Goal: Task Accomplishment & Management: Manage account settings

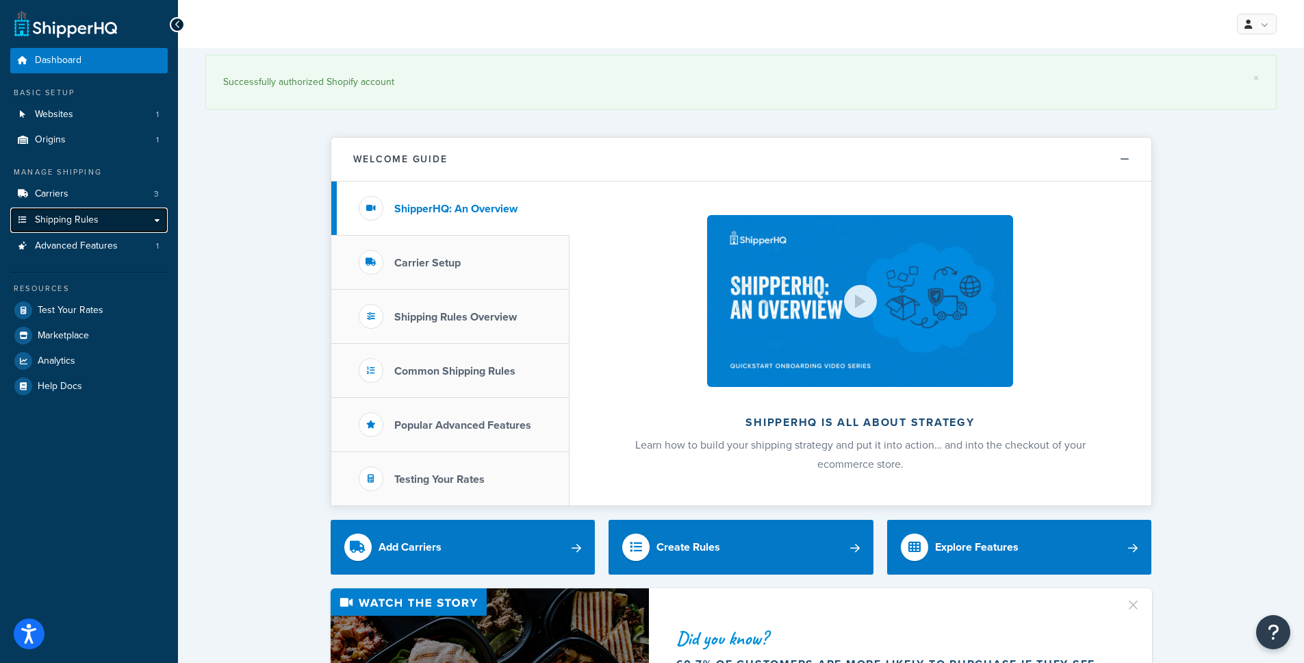
click at [115, 220] on link "Shipping Rules" at bounding box center [88, 219] width 157 height 25
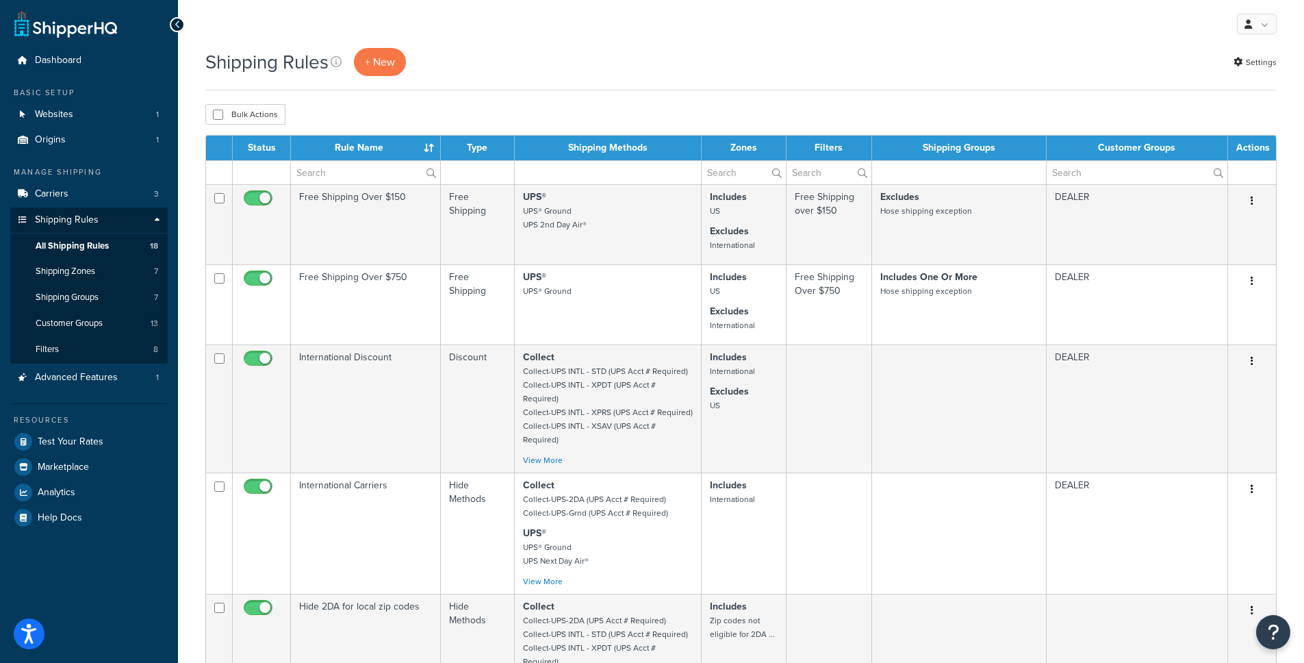
click at [713, 72] on div "Shipping Rules + New Settings" at bounding box center [741, 62] width 1072 height 28
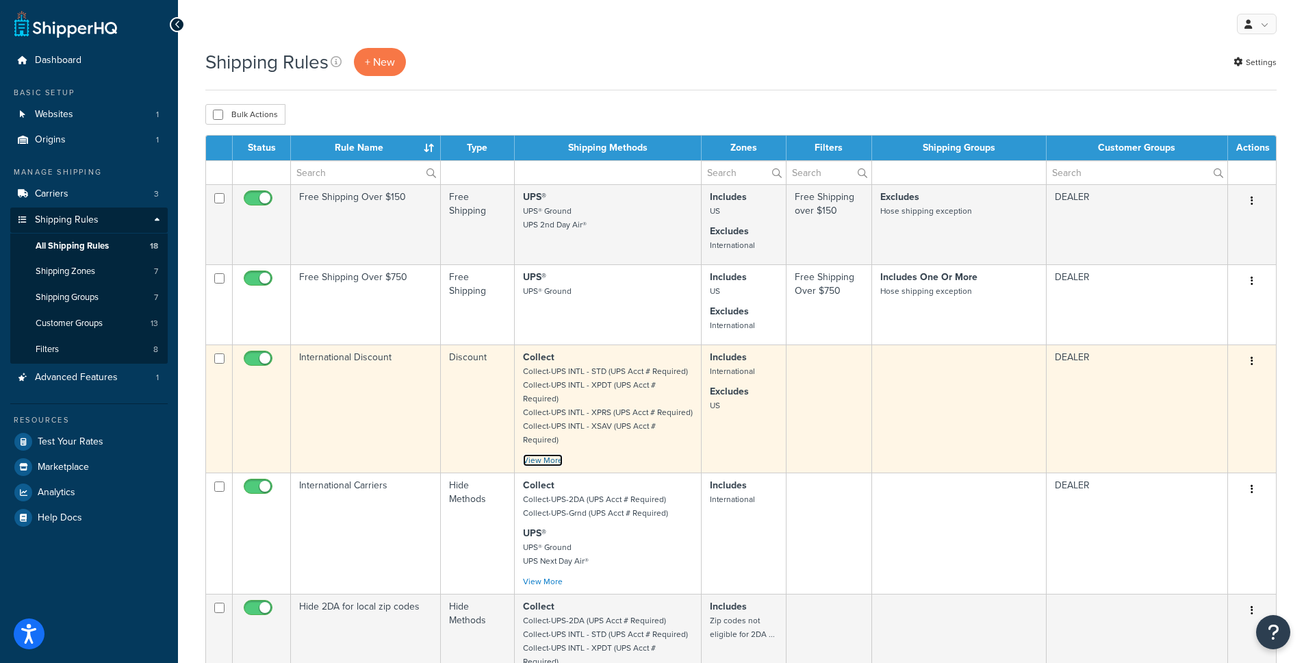
click at [555, 454] on link "View More" at bounding box center [543, 460] width 40 height 12
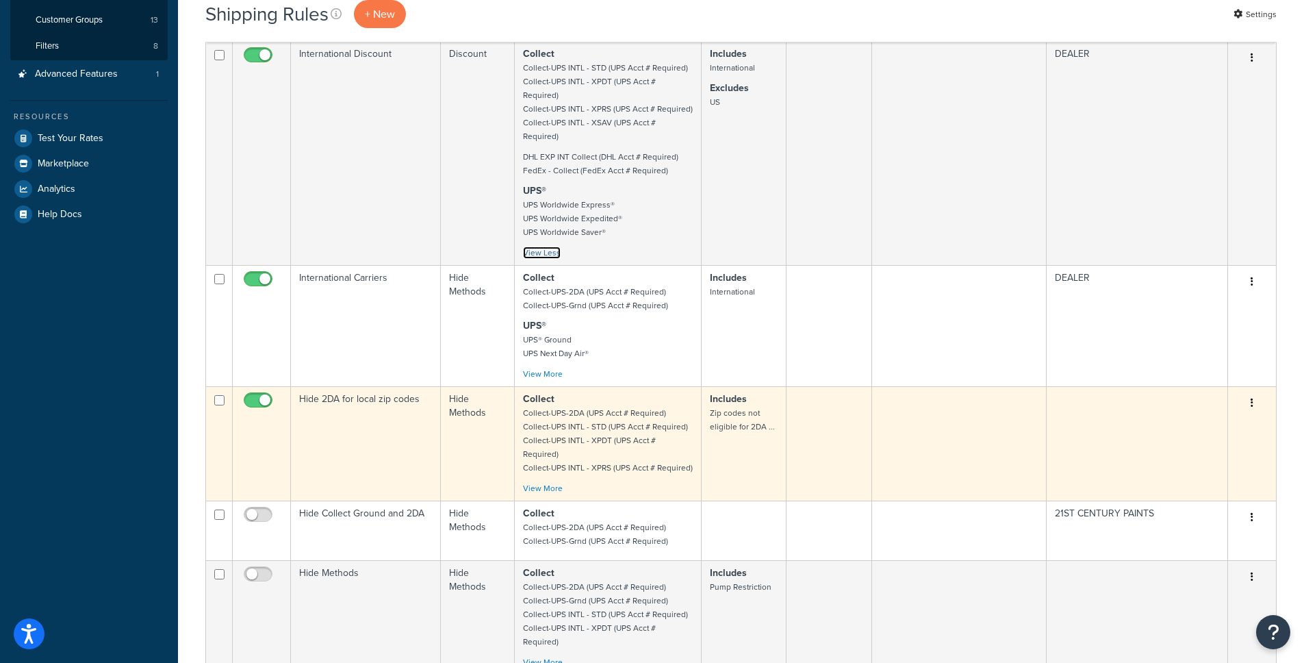
scroll to position [336, 0]
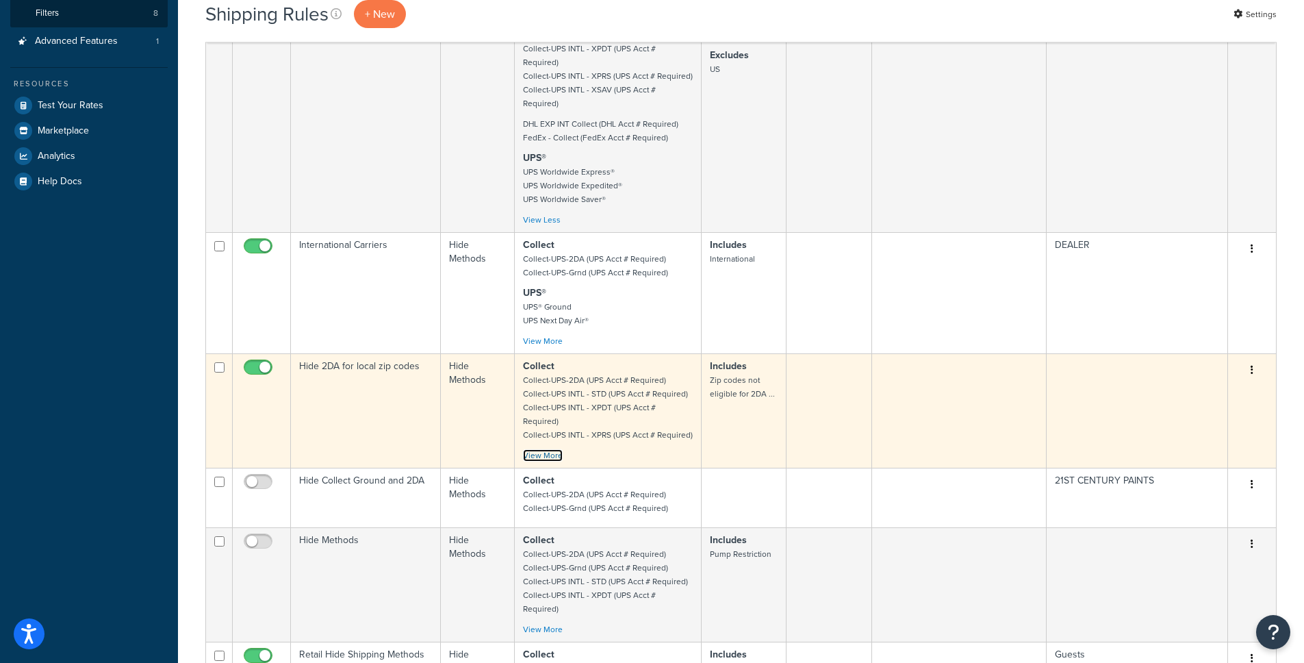
click at [555, 449] on link "View More" at bounding box center [543, 455] width 40 height 12
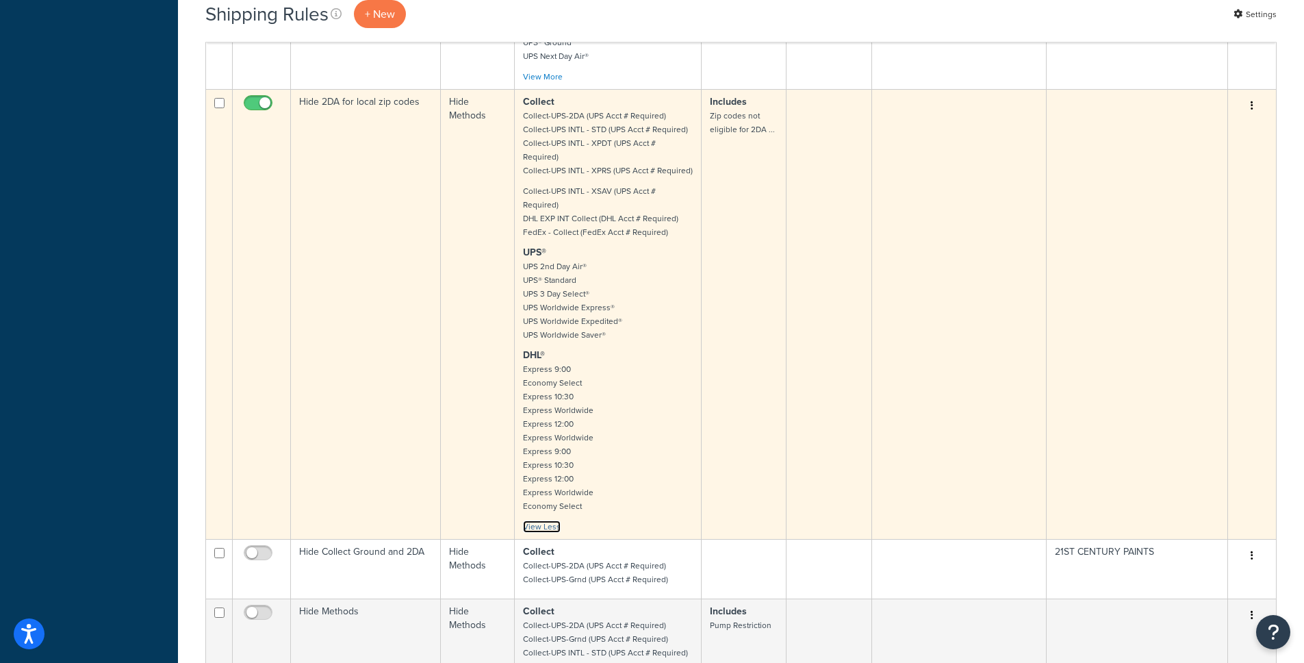
scroll to position [601, 0]
click at [550, 520] on link "View Less" at bounding box center [542, 526] width 38 height 12
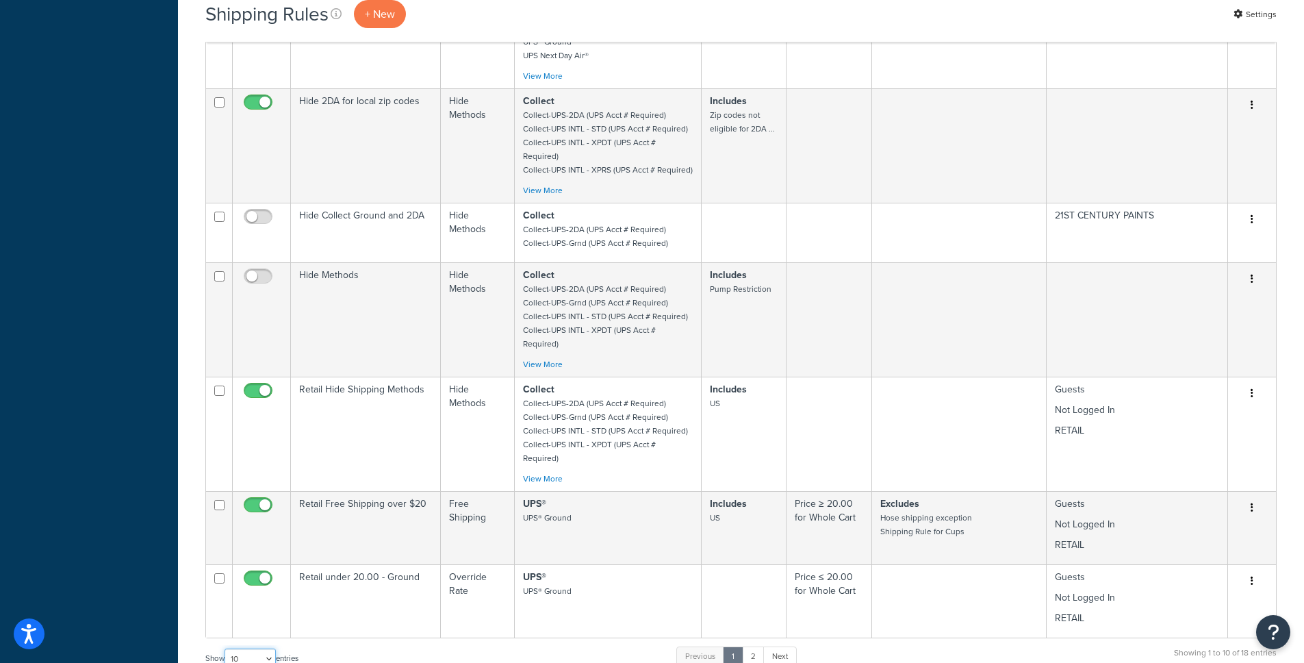
click at [257, 648] on select "10 15 25 50 100 1000" at bounding box center [250, 658] width 51 height 21
select select "25"
click at [226, 648] on select "10 15 25 50 100 1000" at bounding box center [250, 658] width 51 height 21
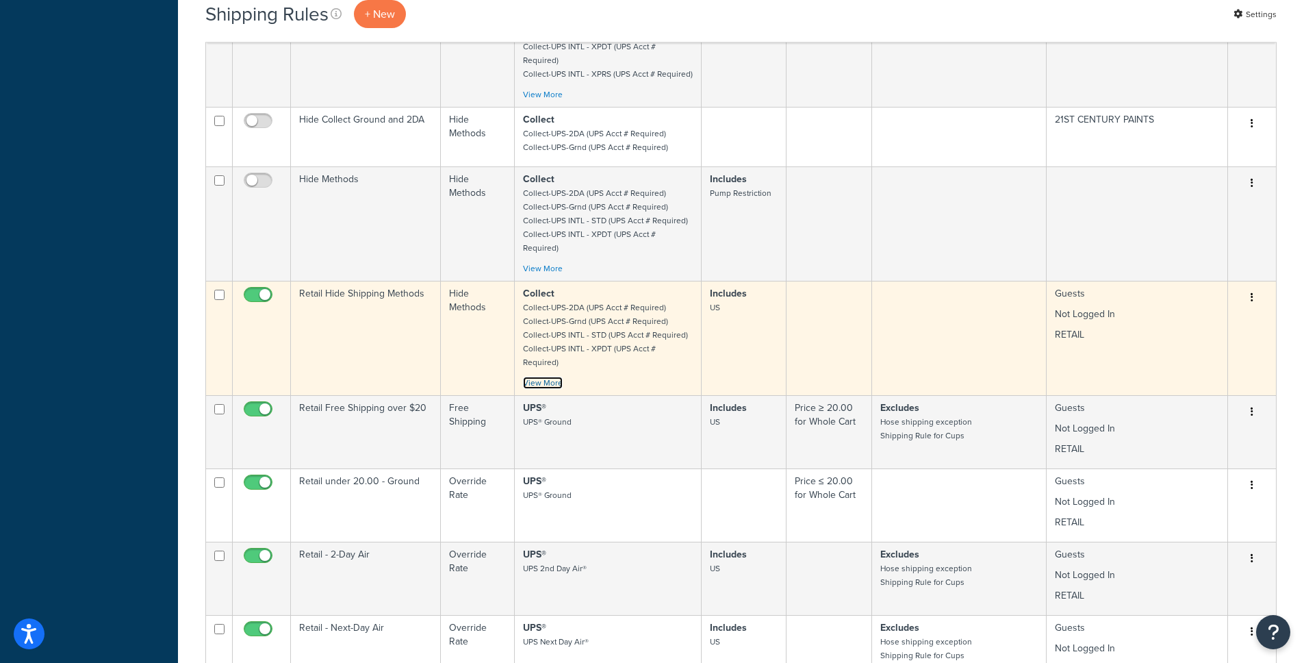
click at [555, 377] on link "View More" at bounding box center [543, 383] width 40 height 12
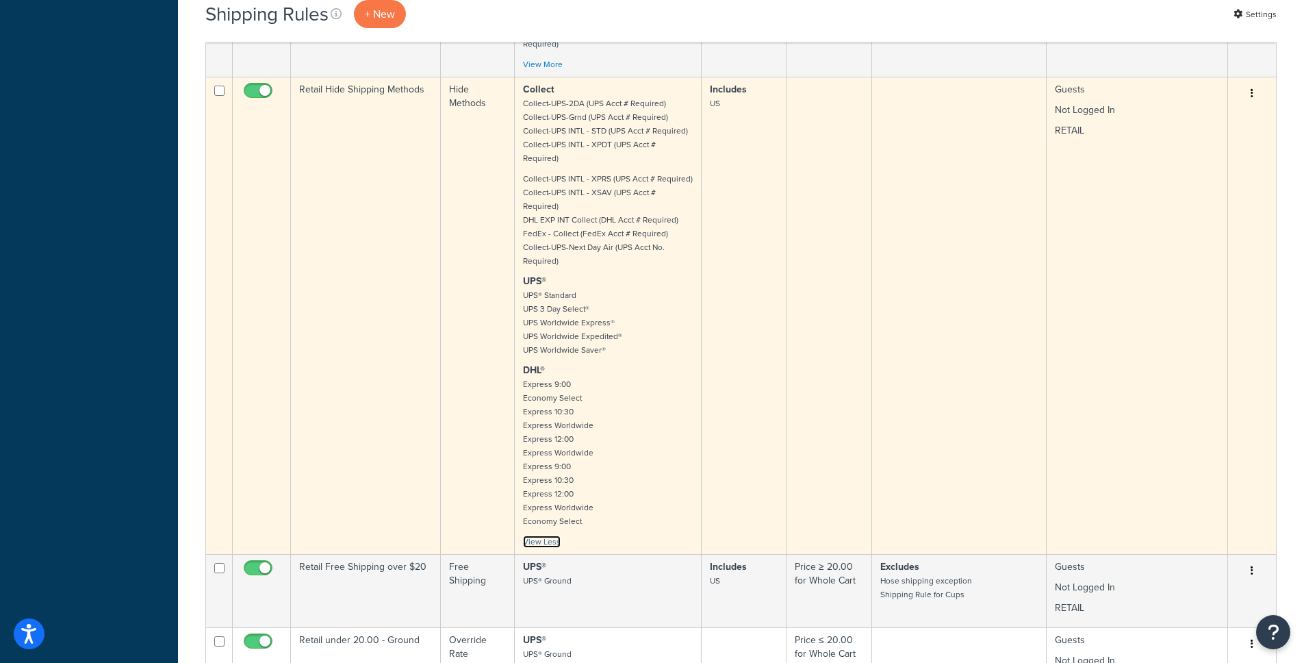
scroll to position [690, 0]
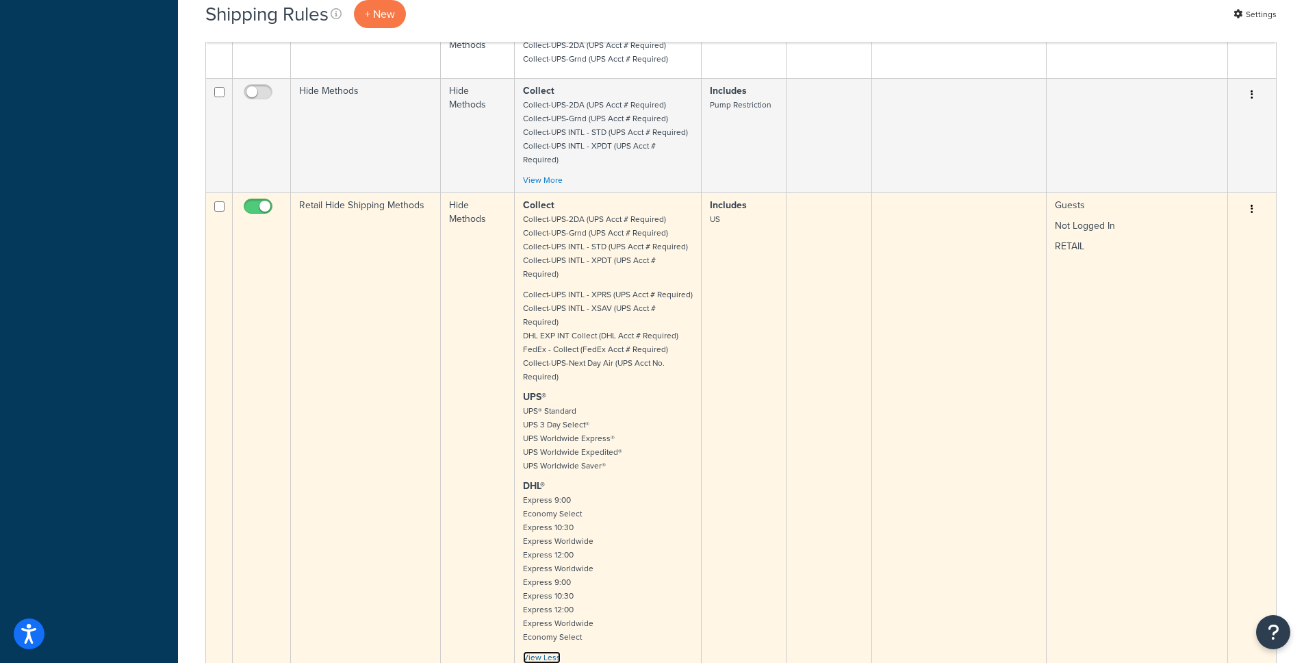
click at [550, 651] on link "View Less" at bounding box center [542, 657] width 38 height 12
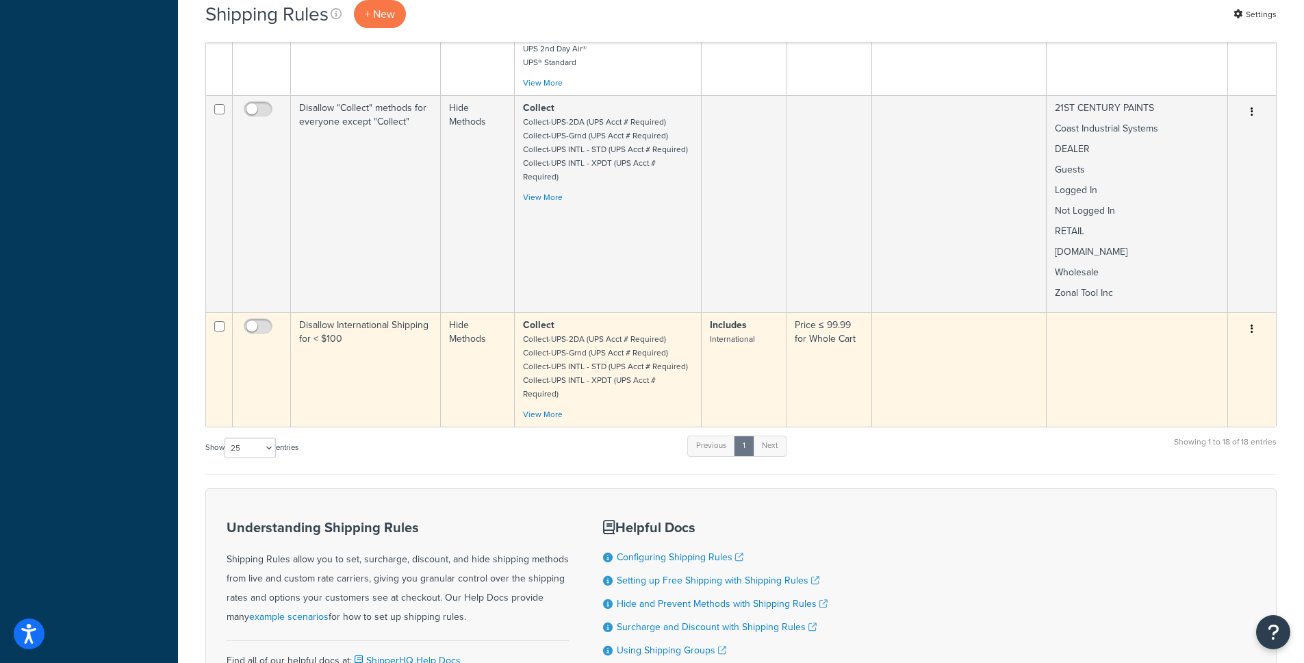
scroll to position [1489, 0]
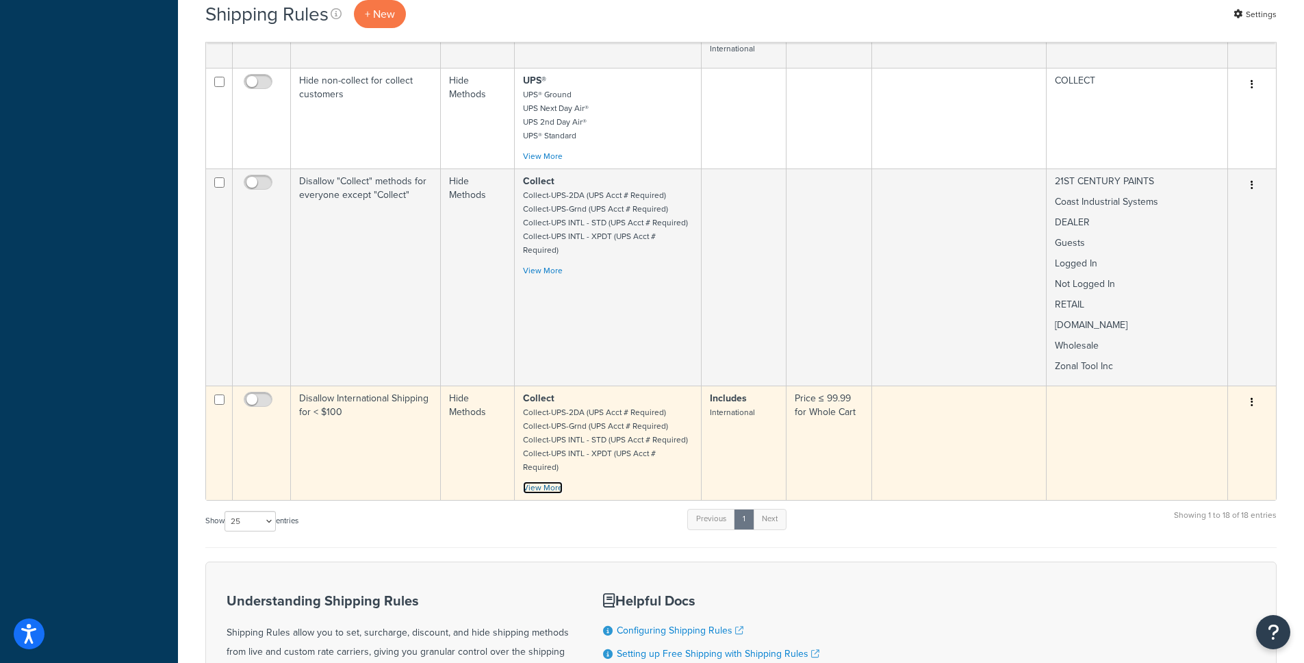
click at [545, 481] on link "View More" at bounding box center [543, 487] width 40 height 12
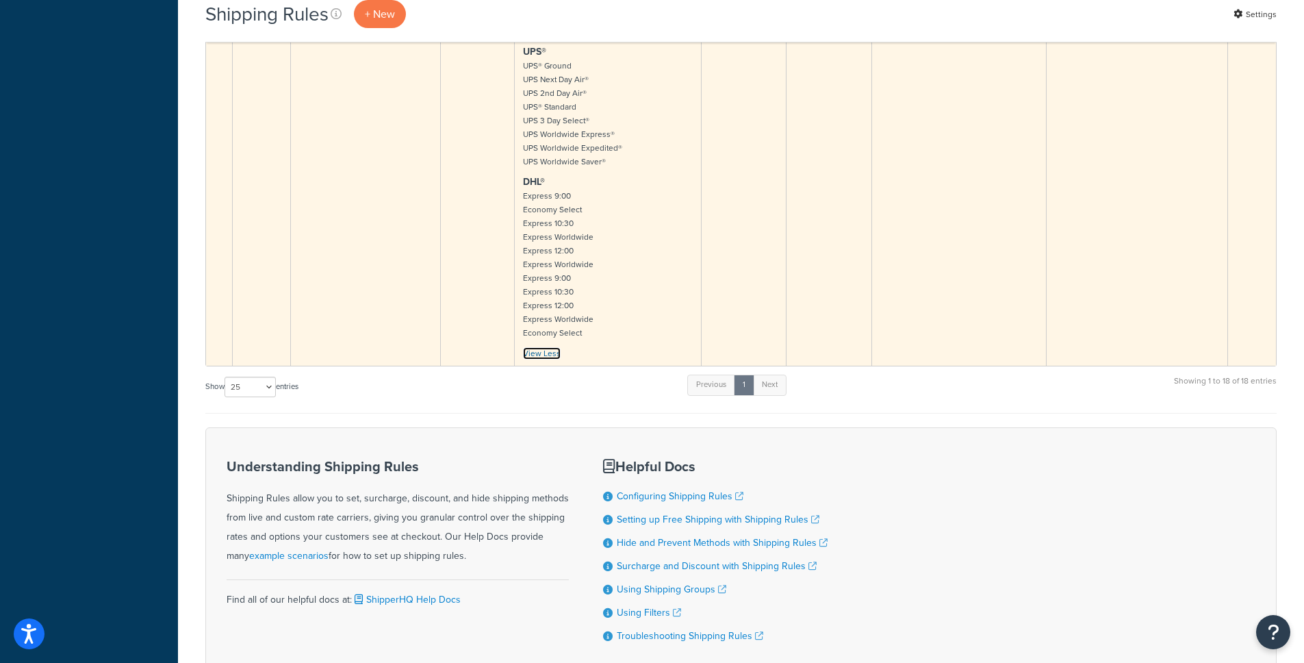
click at [539, 347] on link "View Less" at bounding box center [542, 353] width 38 height 12
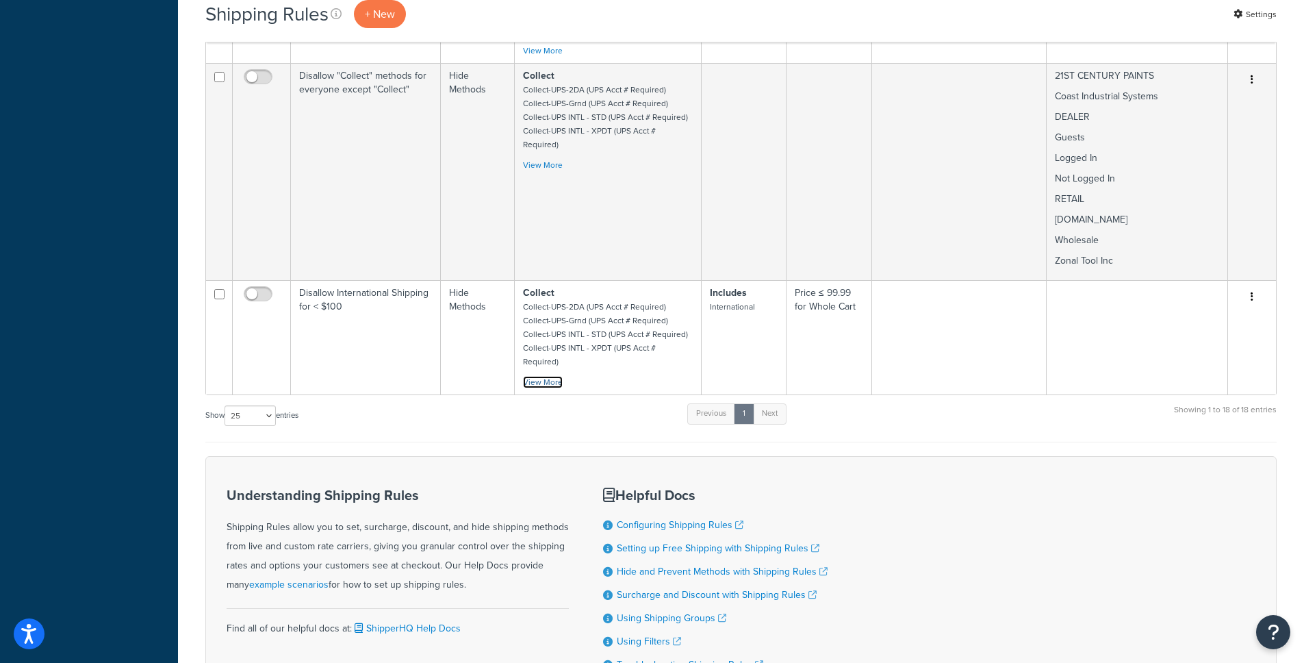
scroll to position [1586, 0]
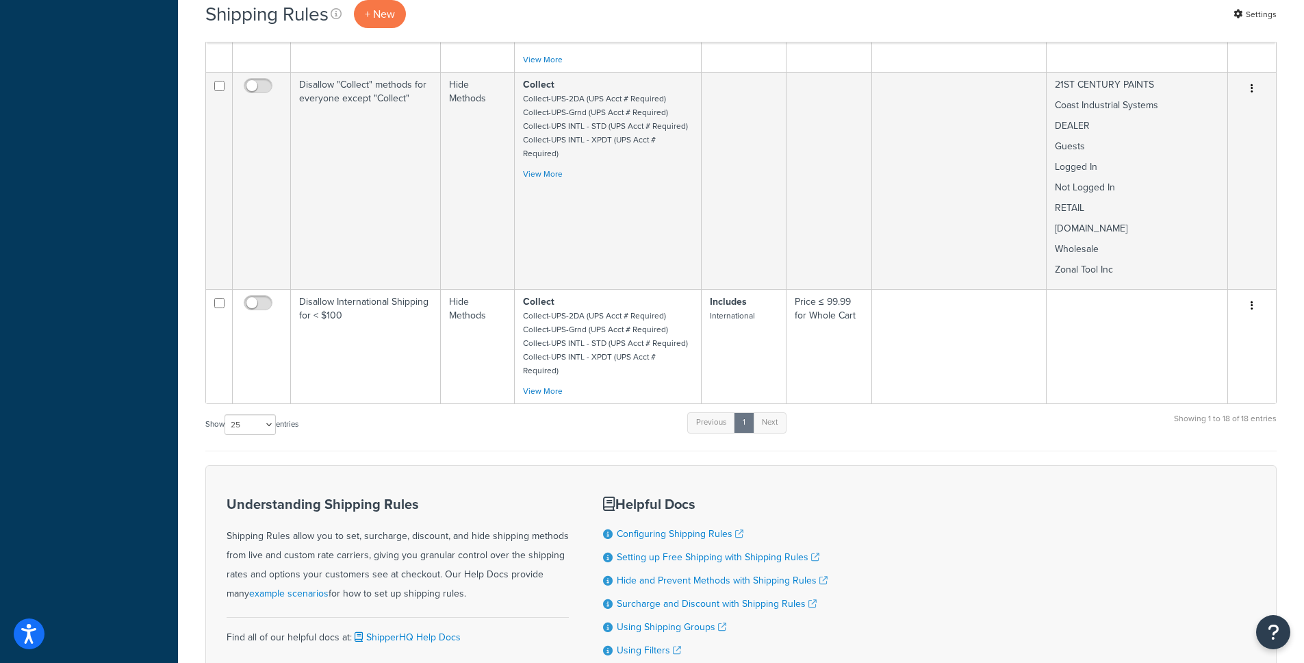
click at [557, 411] on div "Show 10 15 25 50 100 1000 entries Previous 1 Next Showing 1 to 18 of 18 entries" at bounding box center [741, 431] width 1072 height 40
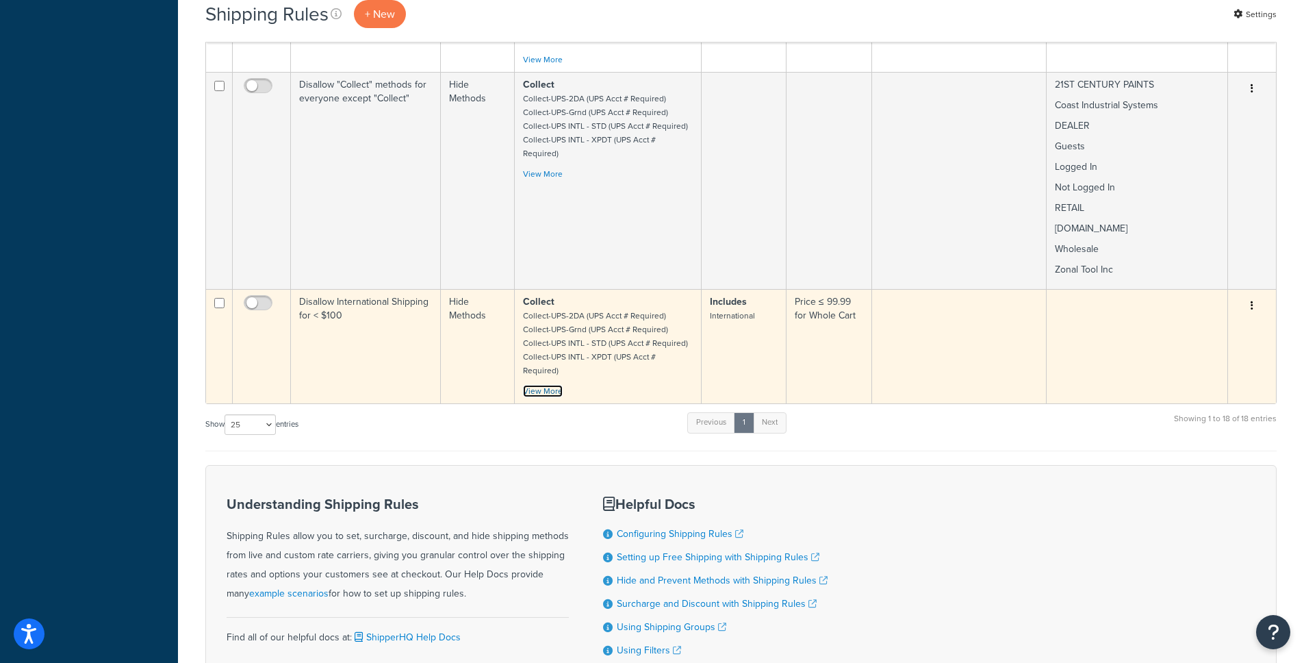
click at [548, 385] on link "View More" at bounding box center [543, 391] width 40 height 12
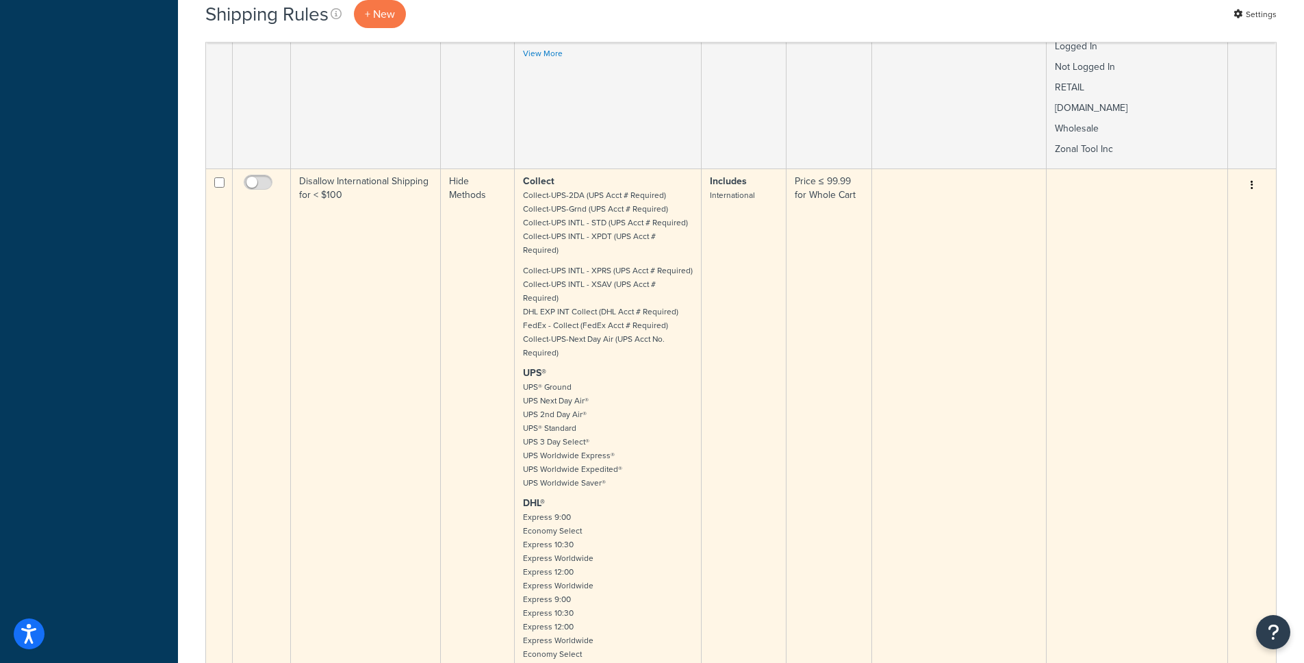
scroll to position [1878, 0]
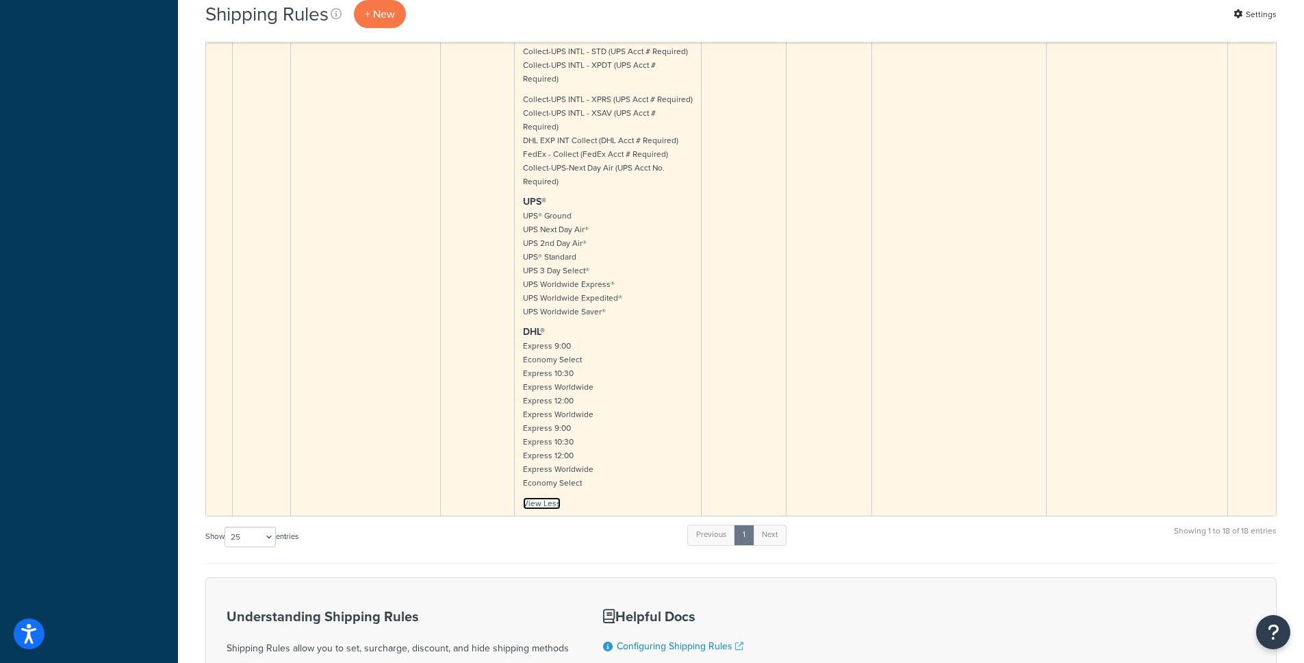
click at [544, 497] on link "View Less" at bounding box center [542, 503] width 38 height 12
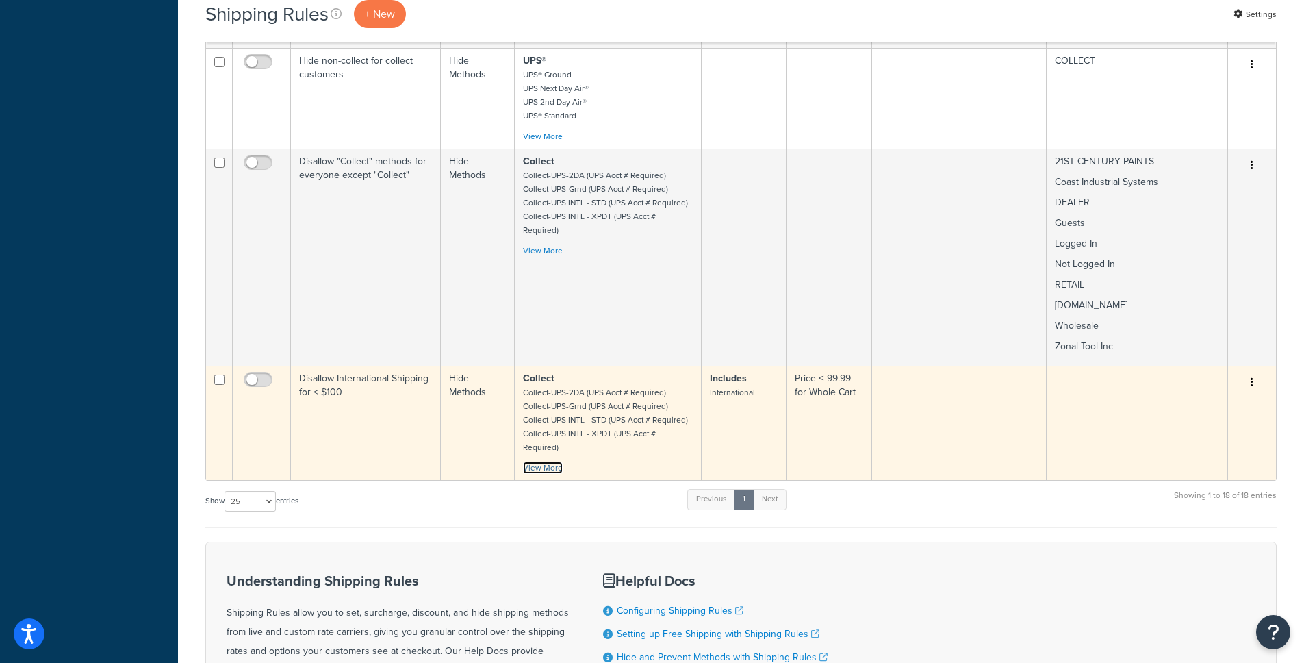
scroll to position [1500, 0]
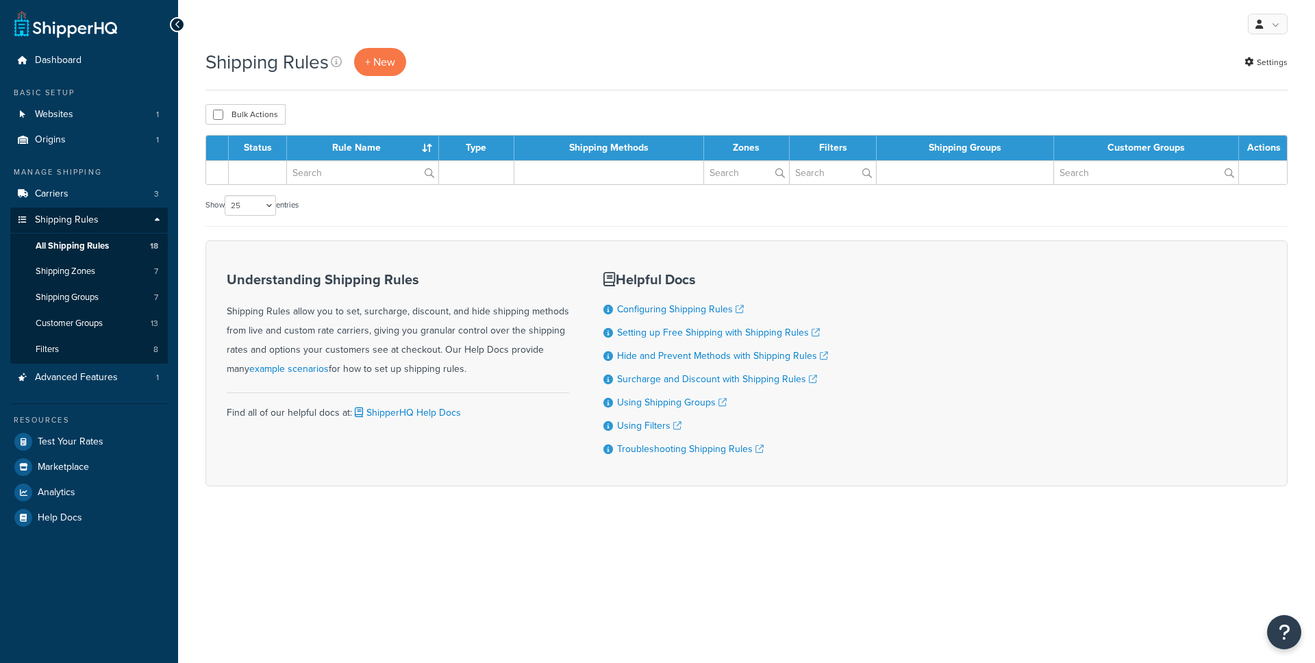
select select "25"
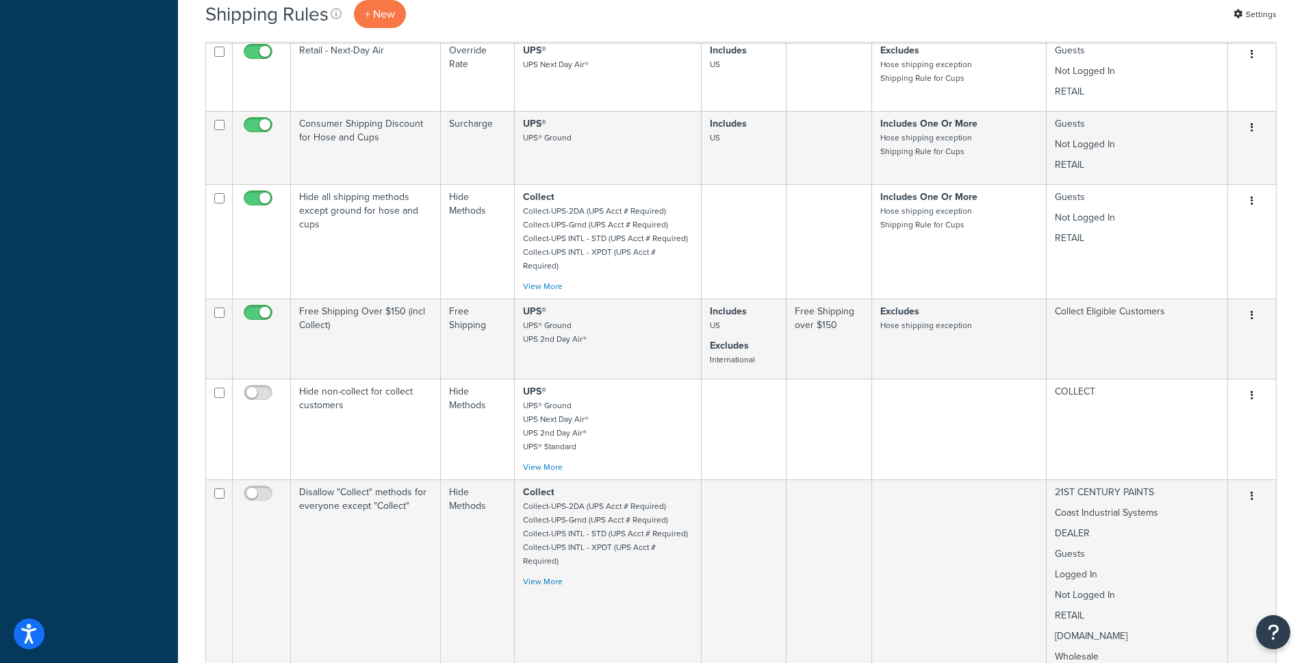
scroll to position [1636, 0]
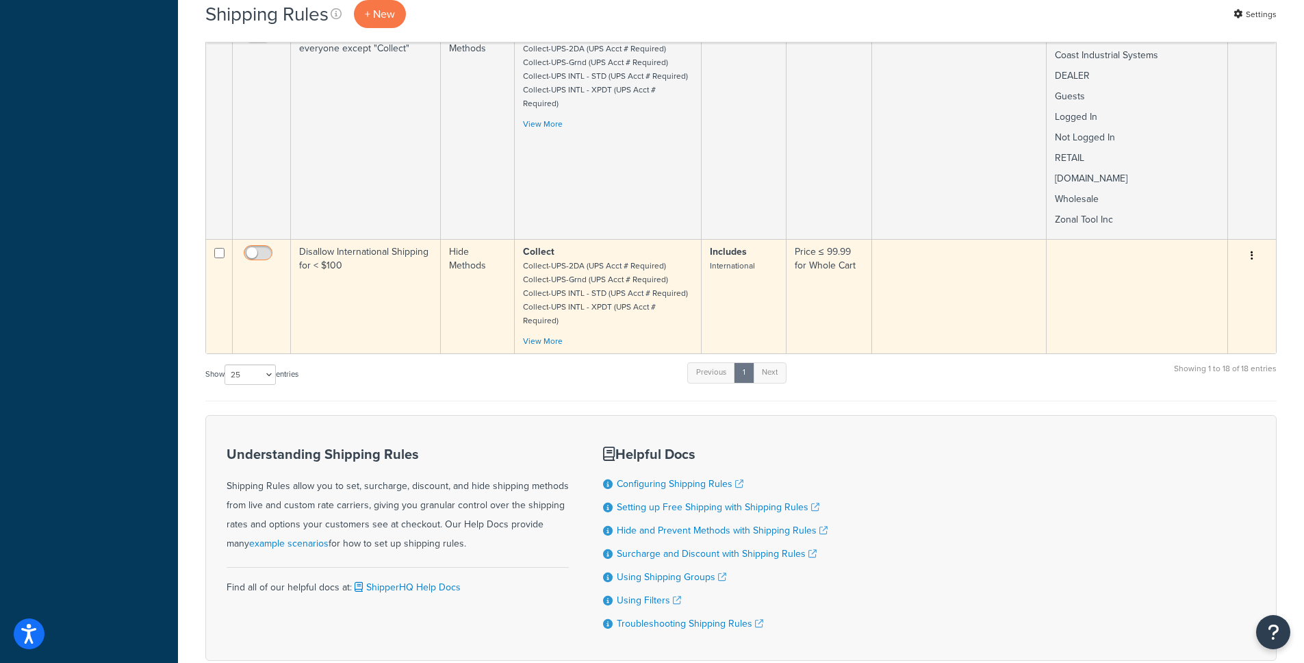
click at [263, 248] on input "checkbox" at bounding box center [260, 256] width 38 height 17
checkbox input "true"
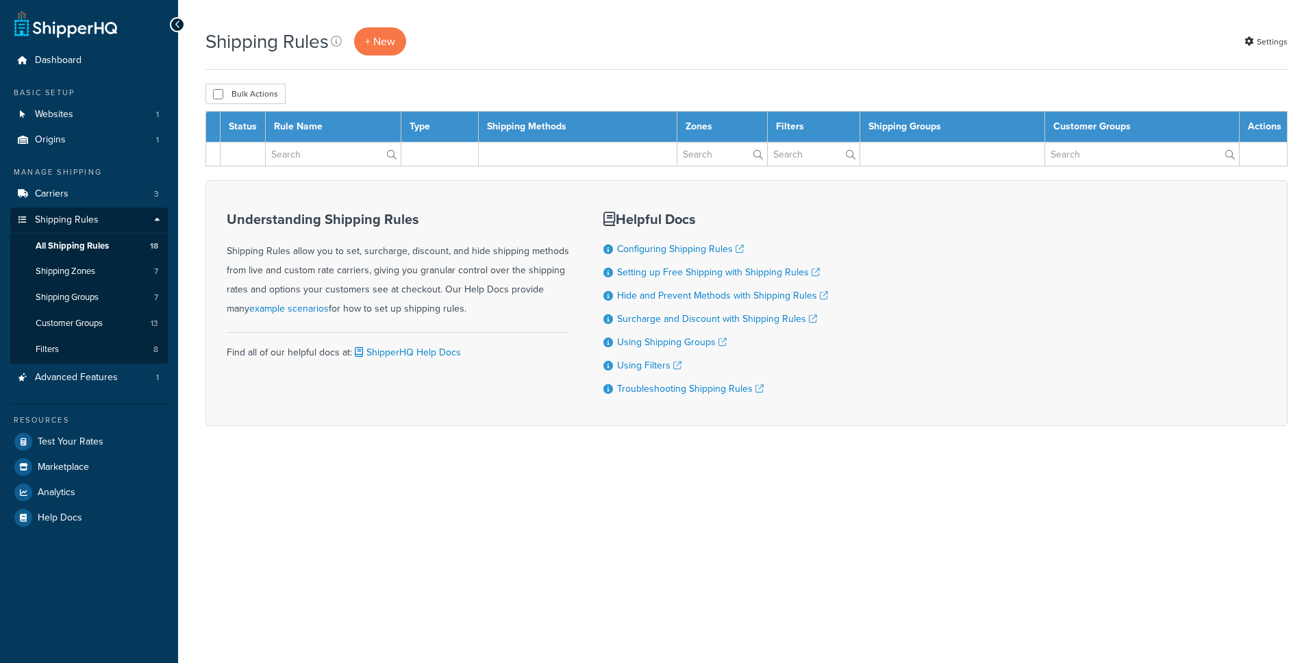
select select "25"
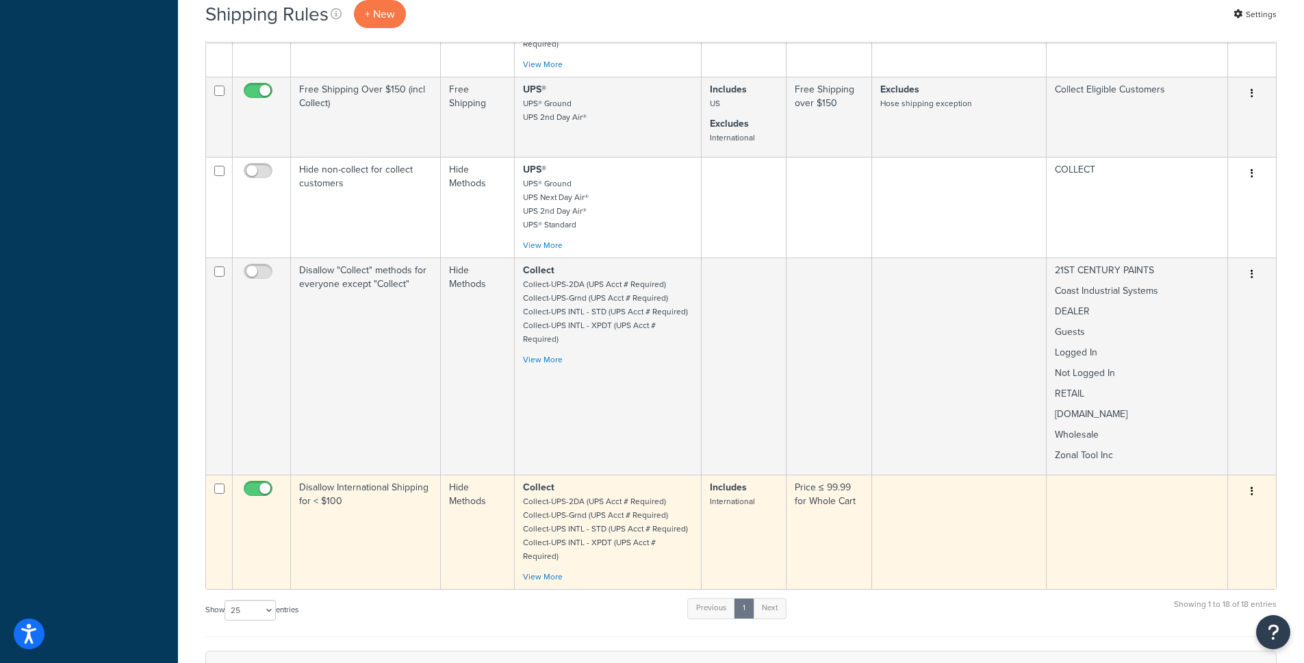
scroll to position [1636, 0]
